Goal: Find specific page/section: Find specific page/section

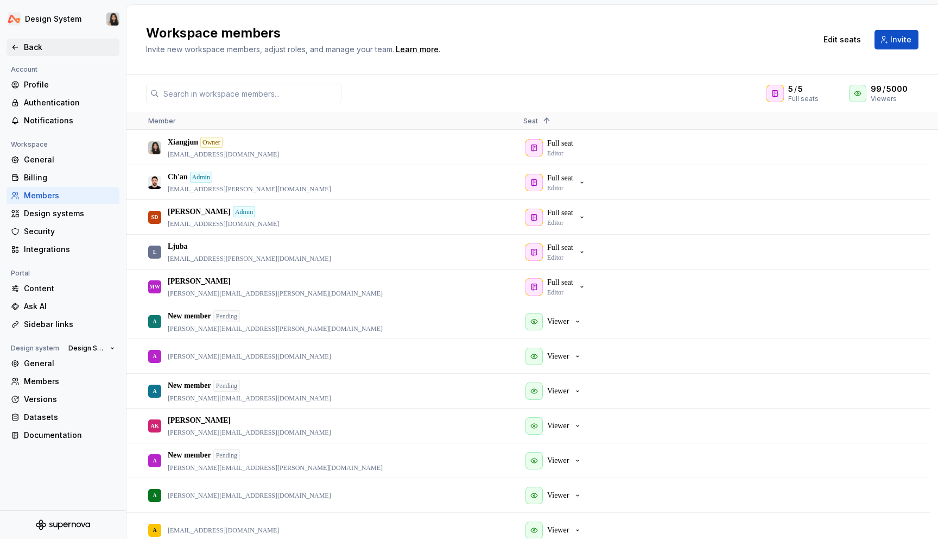
click at [32, 50] on div "Back" at bounding box center [69, 47] width 91 height 11
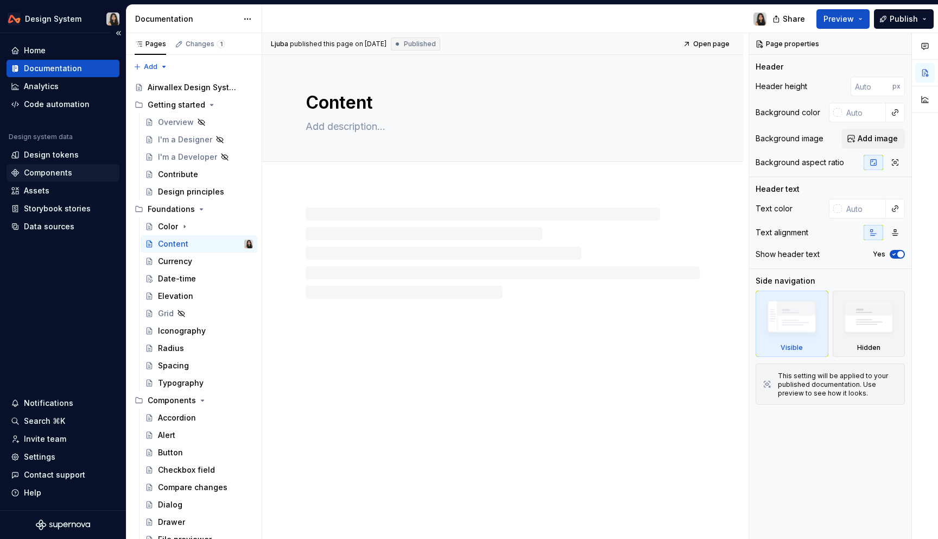
click at [62, 170] on div "Components" at bounding box center [48, 172] width 48 height 11
type textarea "*"
